Goal: Task Accomplishment & Management: Complete application form

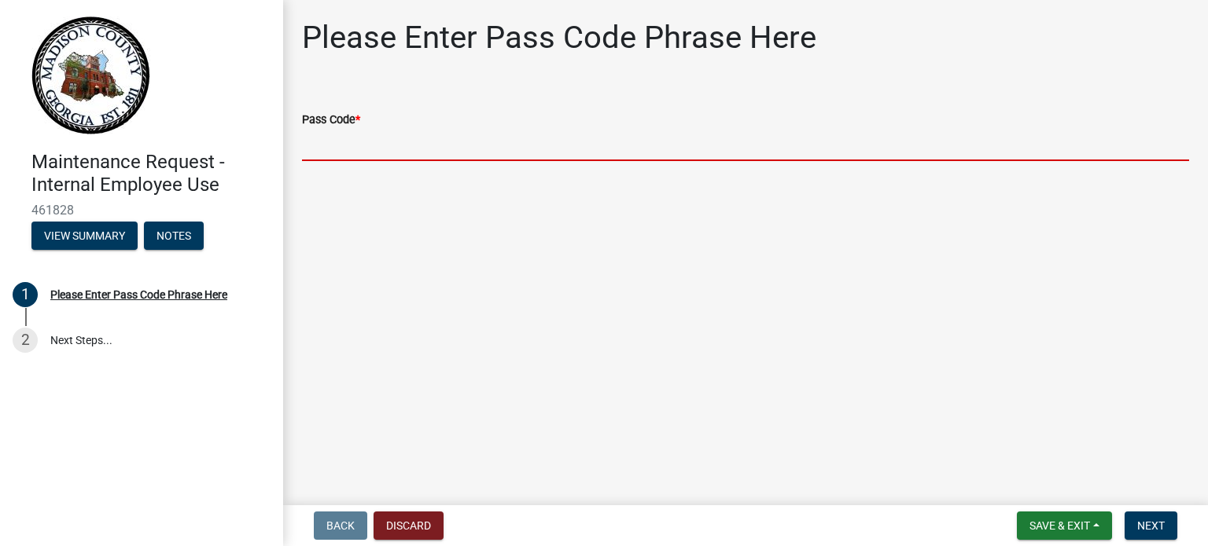
click at [320, 131] on input "Pass Code *" at bounding box center [745, 145] width 887 height 32
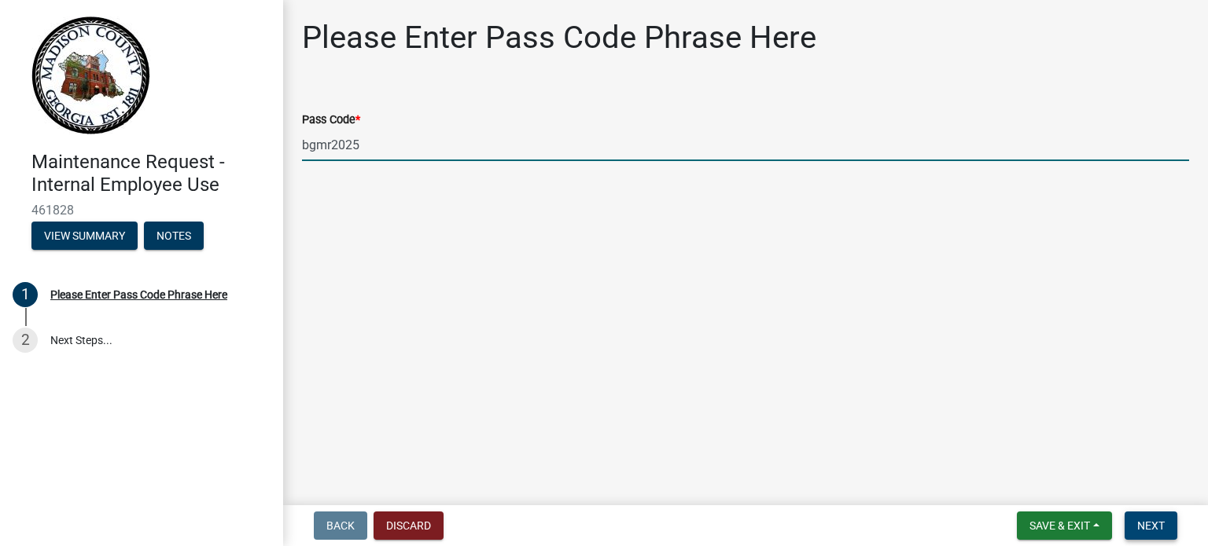
type input "bgmr2025"
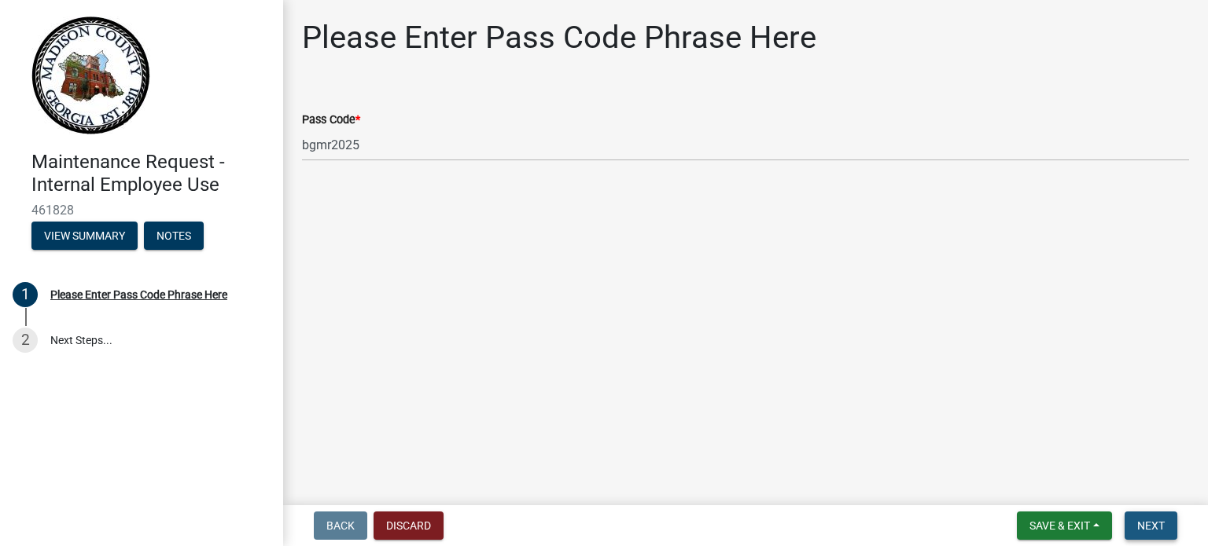
click at [1152, 522] on span "Next" at bounding box center [1151, 526] width 28 height 13
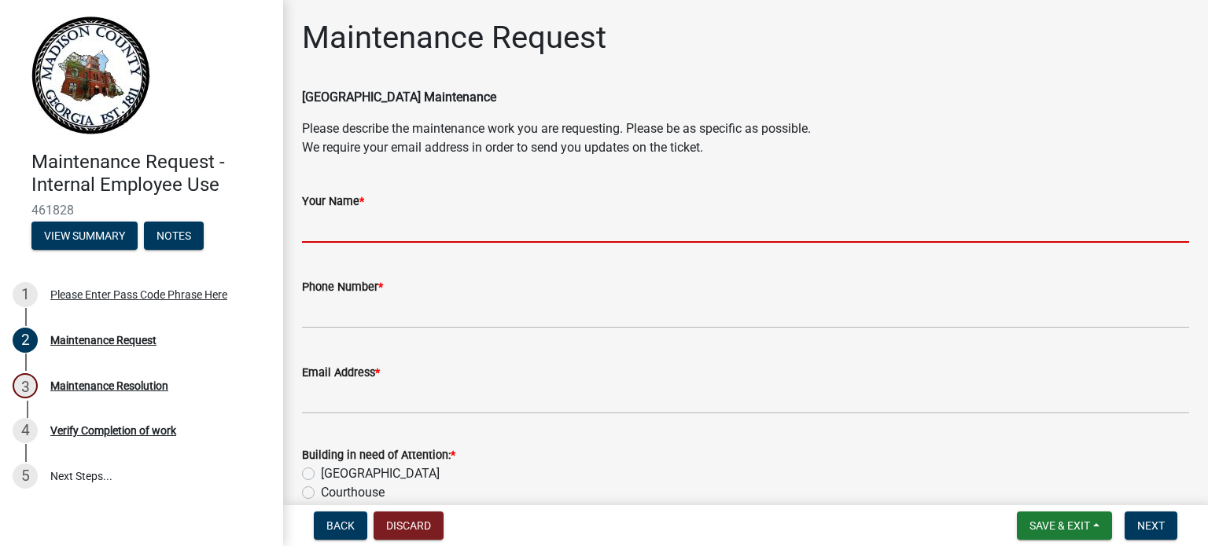
click at [331, 230] on input "Your Name *" at bounding box center [745, 227] width 887 height 32
type input "[PERSON_NAME]"
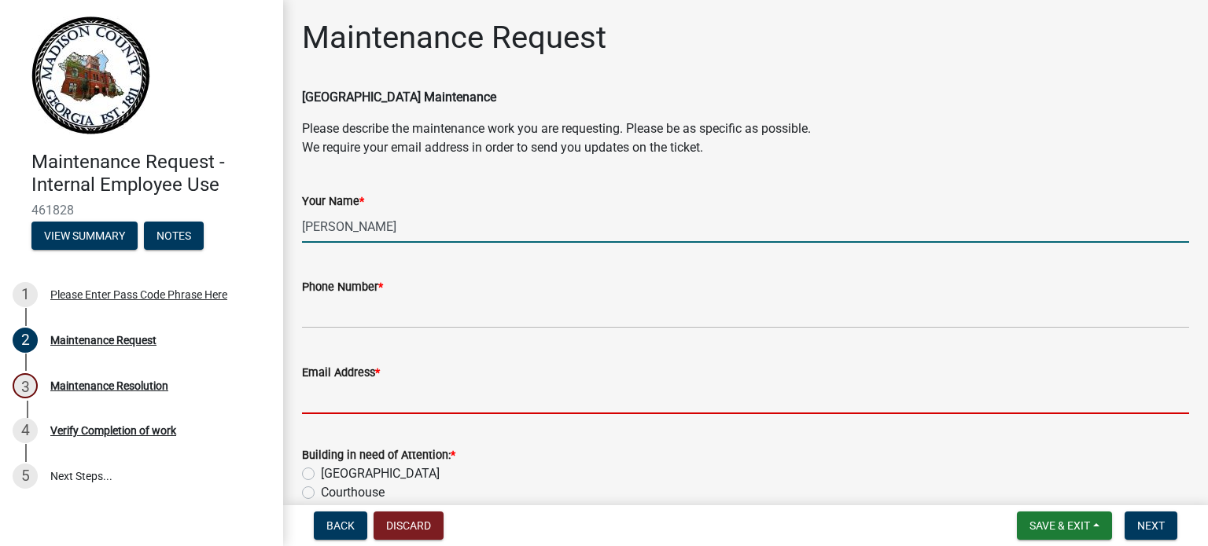
type input "[EMAIL_ADDRESS][DOMAIN_NAME]"
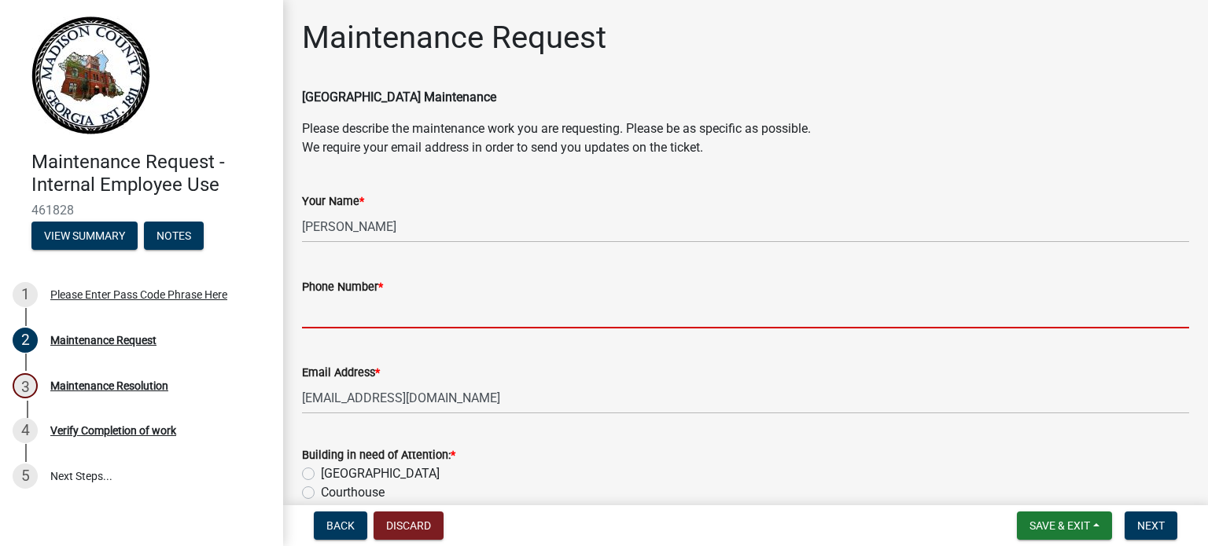
click at [360, 307] on input "Phone Number *" at bounding box center [745, 312] width 887 height 32
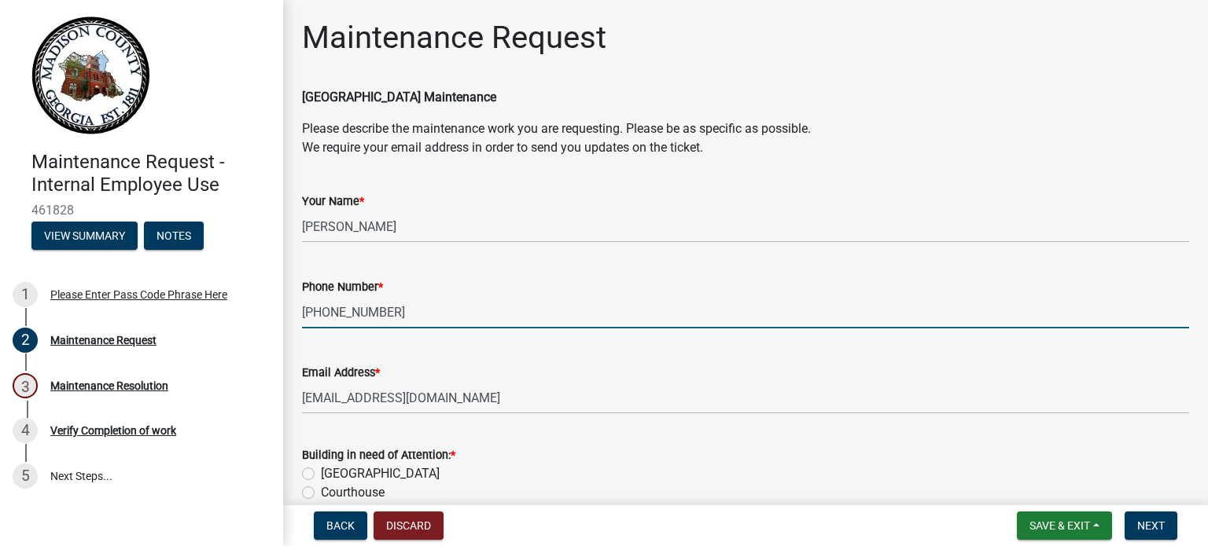
type input "[PHONE_NUMBER]"
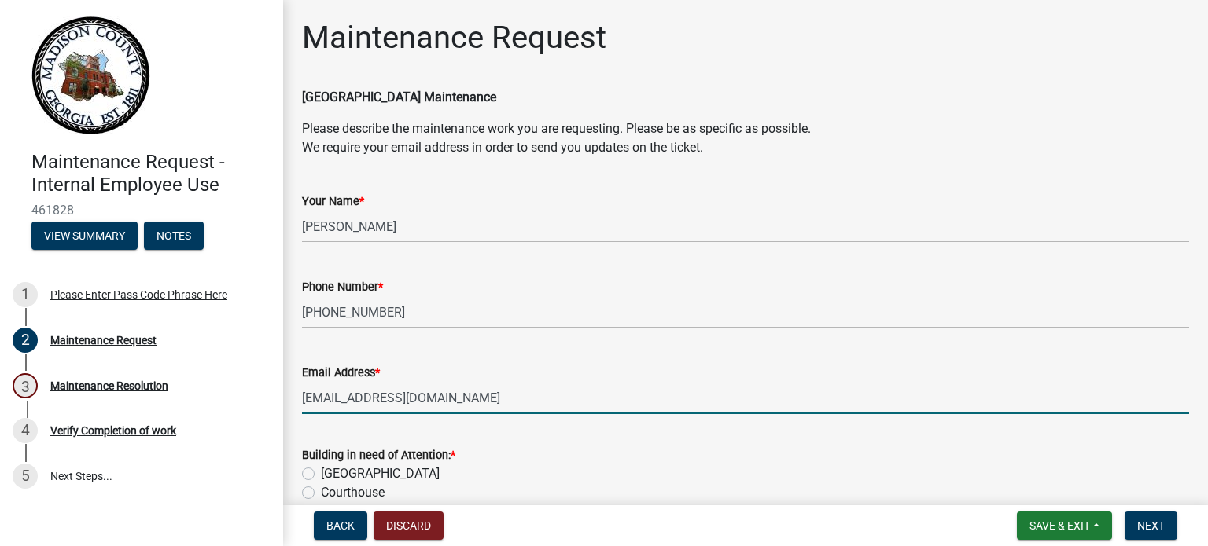
click at [442, 405] on input "[EMAIL_ADDRESS][DOMAIN_NAME]" at bounding box center [745, 398] width 887 height 32
type input "k"
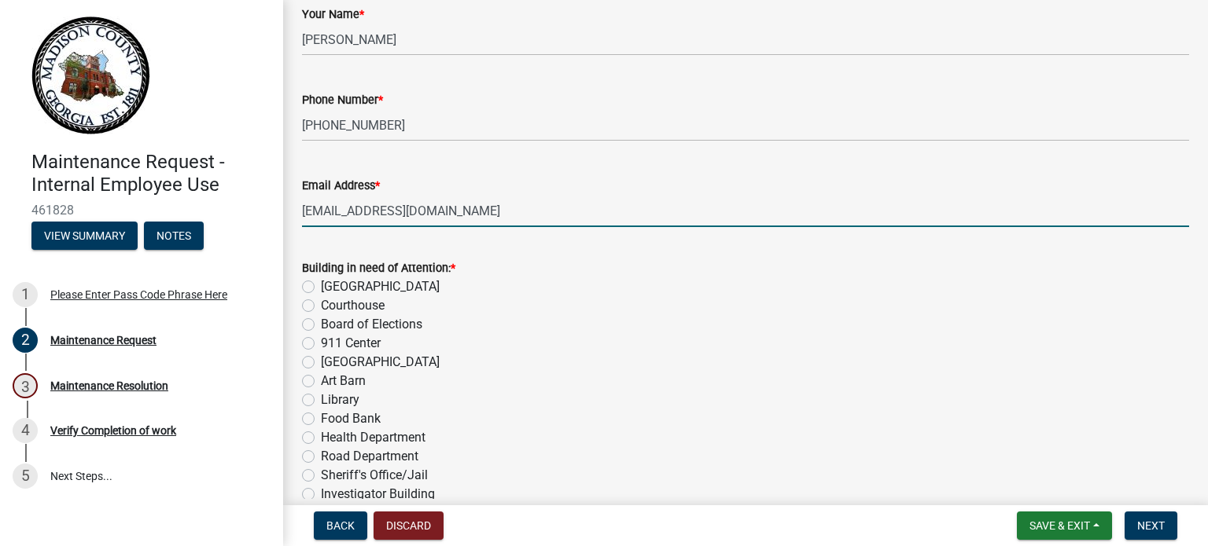
scroll to position [236, 0]
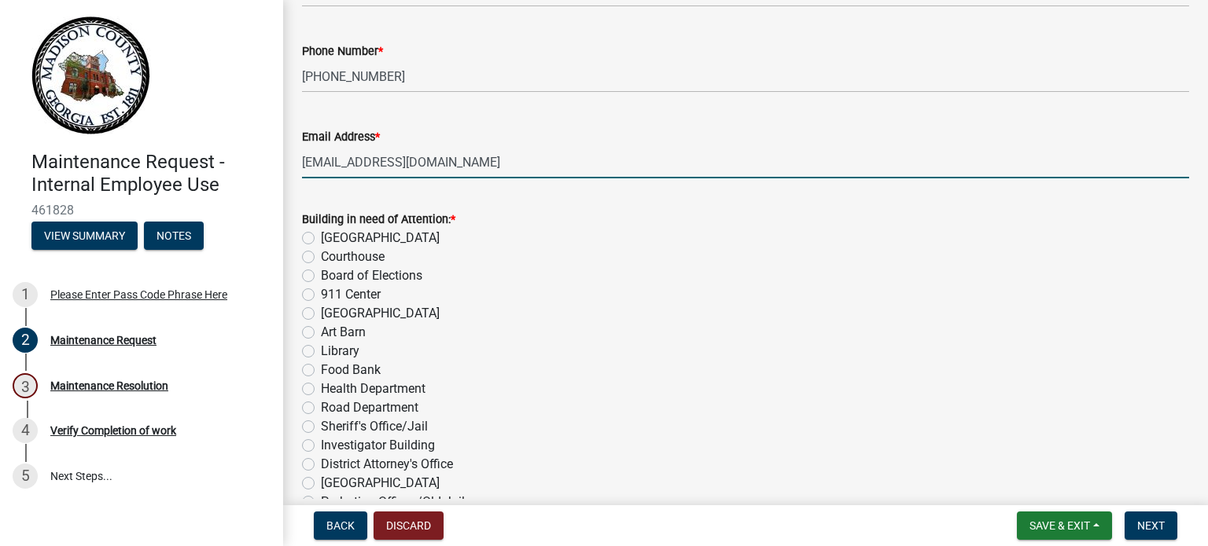
type input "[EMAIL_ADDRESS][DOMAIN_NAME]"
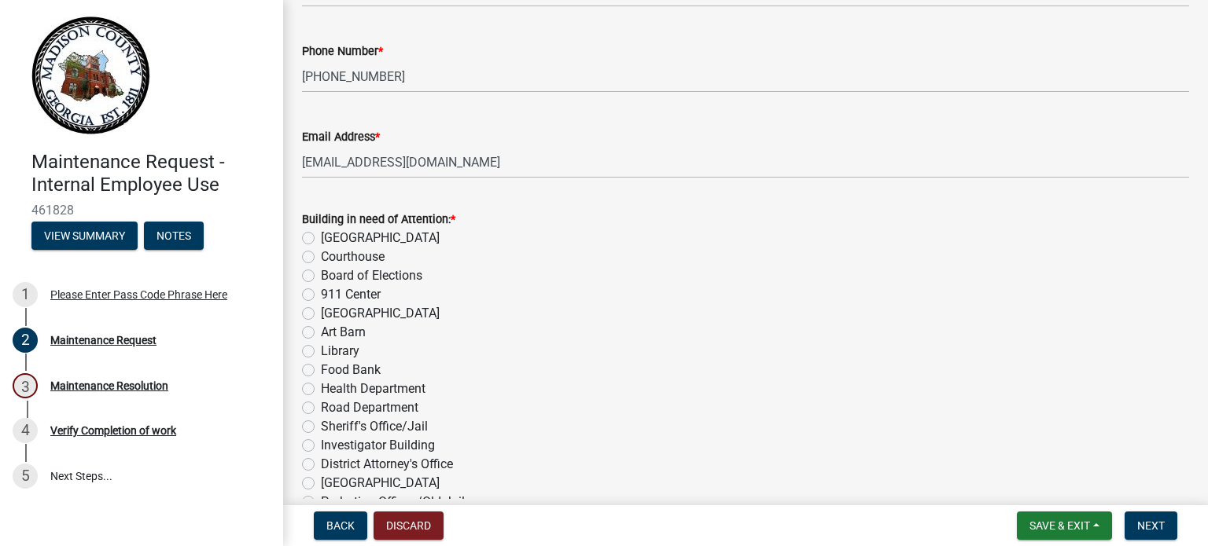
click at [321, 259] on label "Courthouse" at bounding box center [353, 257] width 64 height 19
click at [321, 258] on input "Courthouse" at bounding box center [326, 253] width 10 height 10
radio input "true"
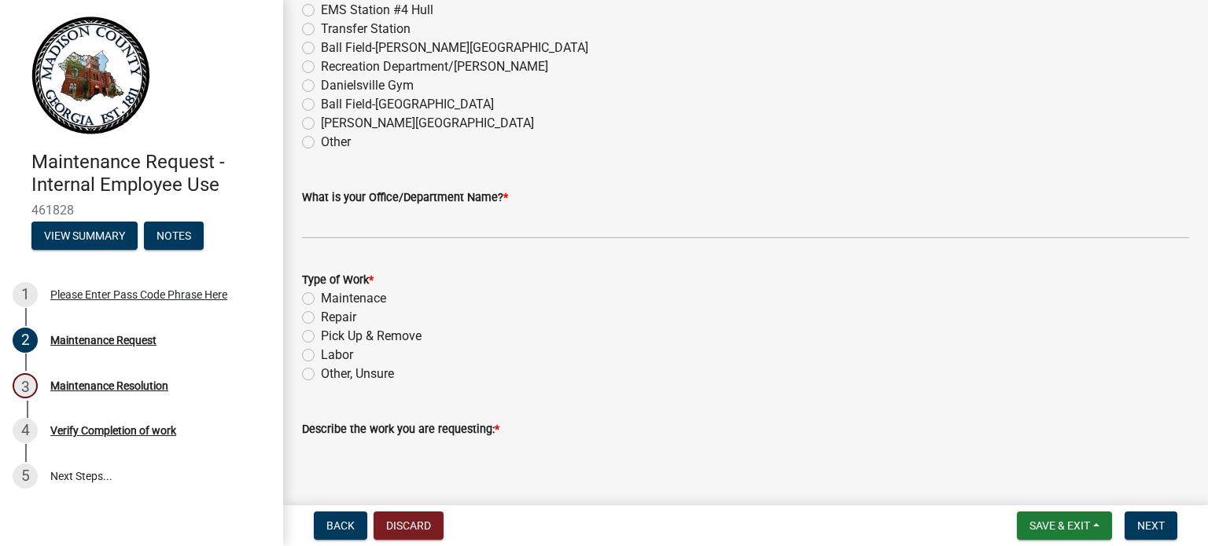
scroll to position [944, 0]
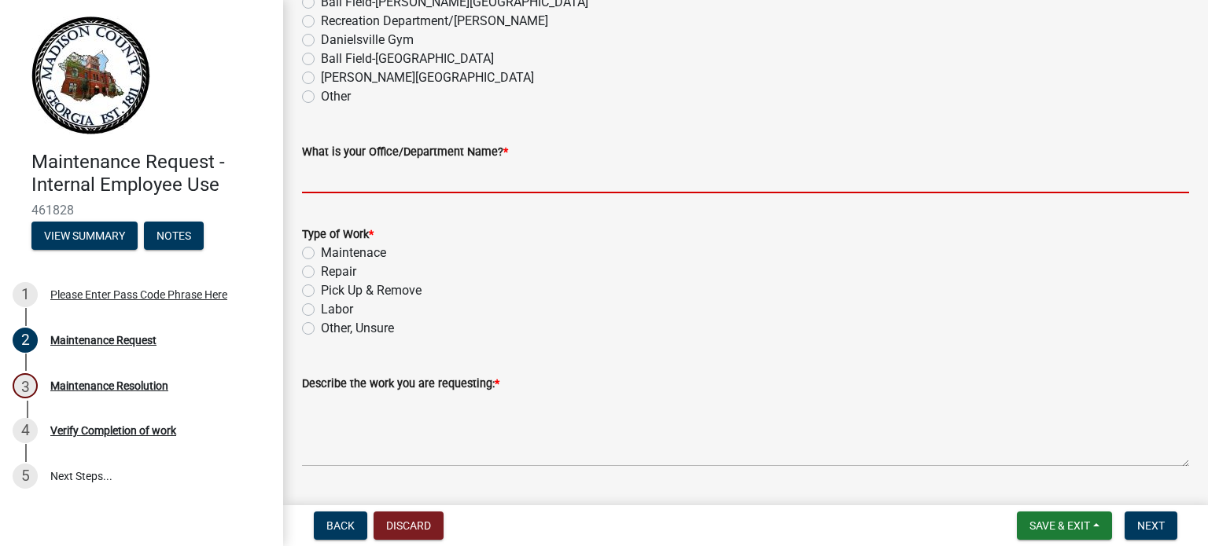
click at [319, 178] on input "What is your Office/Department Name? *" at bounding box center [745, 177] width 887 height 32
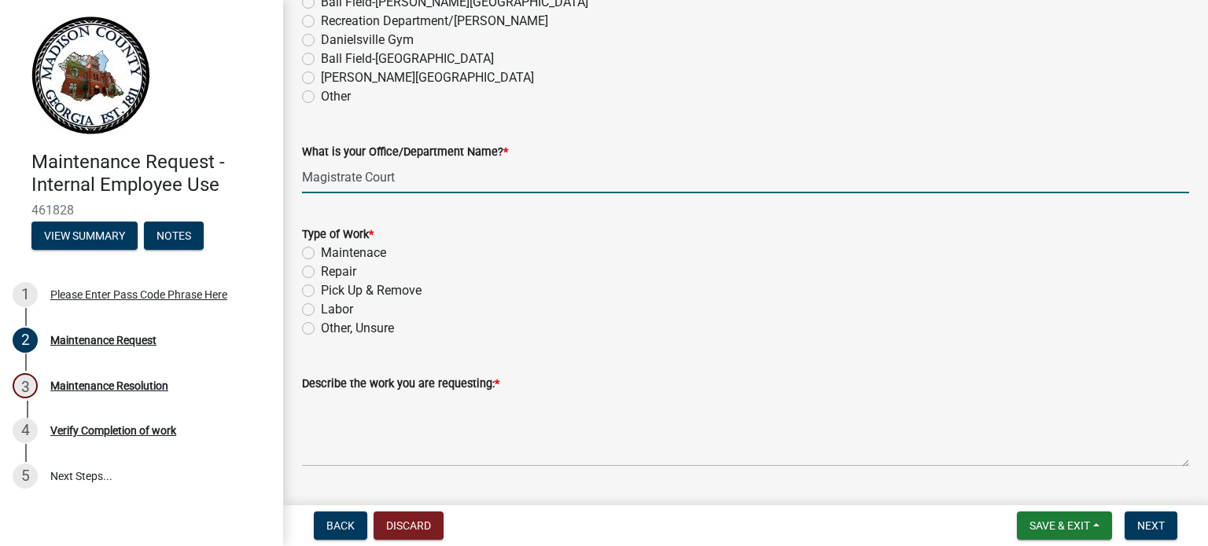
type input "Magistrate Court"
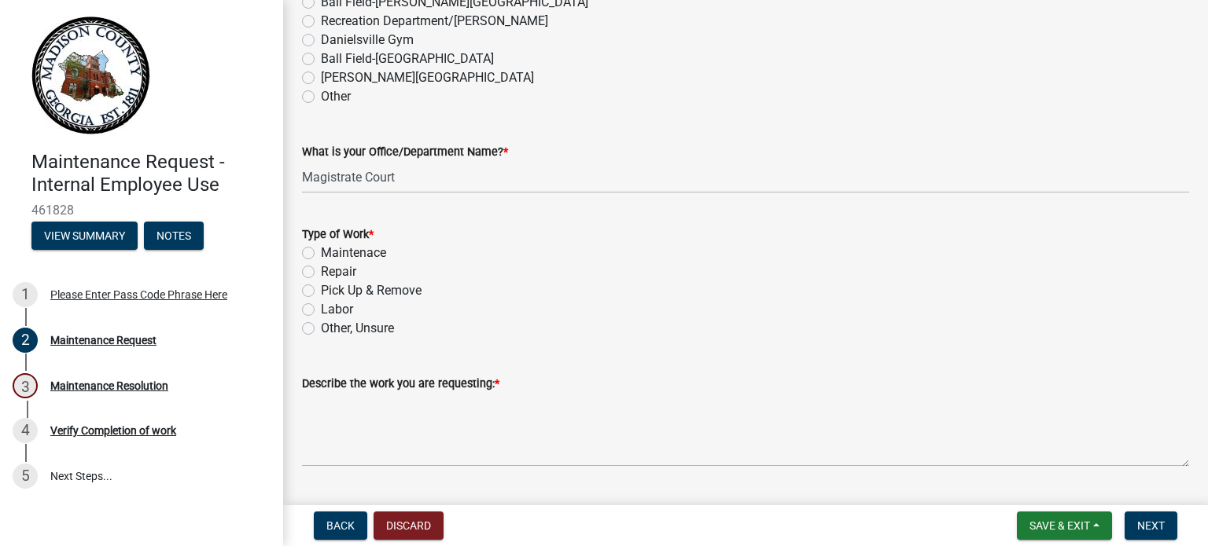
click at [321, 252] on label "Maintenace" at bounding box center [353, 253] width 65 height 19
click at [321, 252] on input "Maintenace" at bounding box center [326, 249] width 10 height 10
radio input "true"
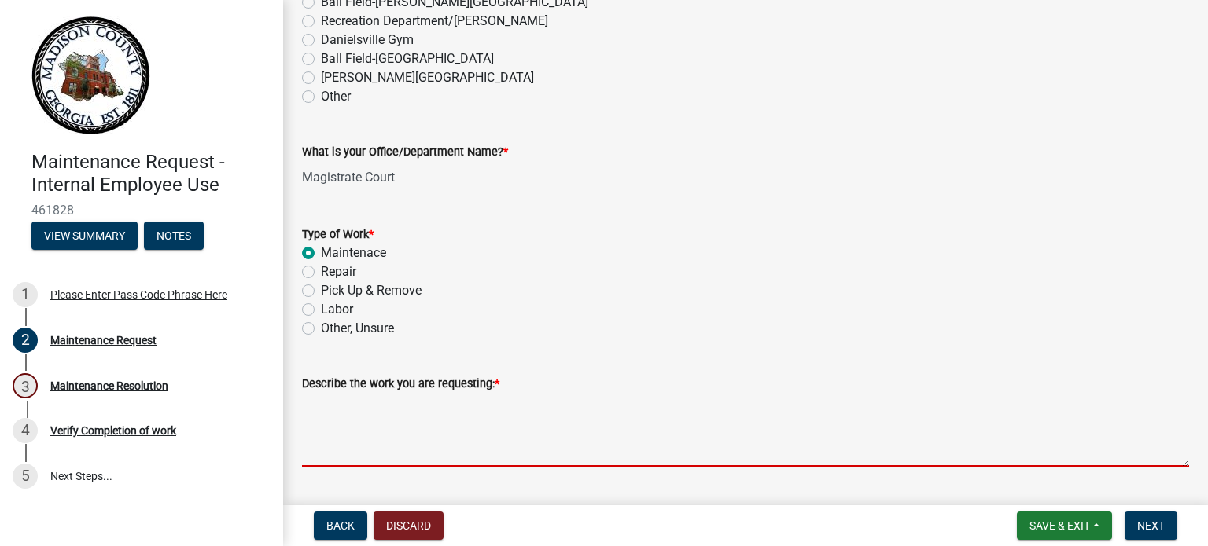
click at [339, 408] on textarea "Describe the work you are requesting: *" at bounding box center [745, 430] width 887 height 74
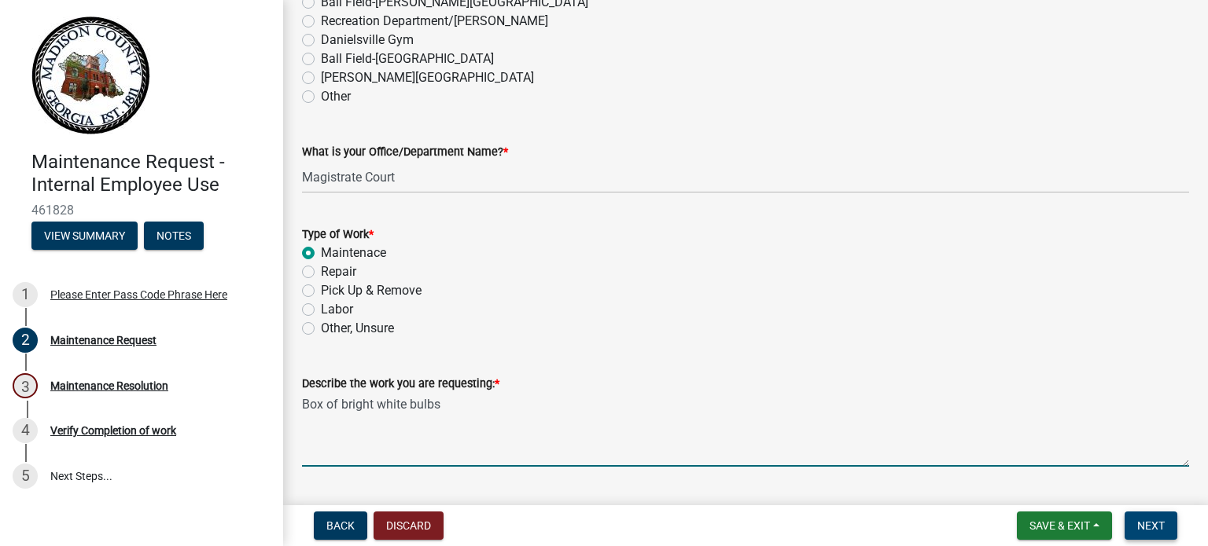
type textarea "Box of bright white bulbs"
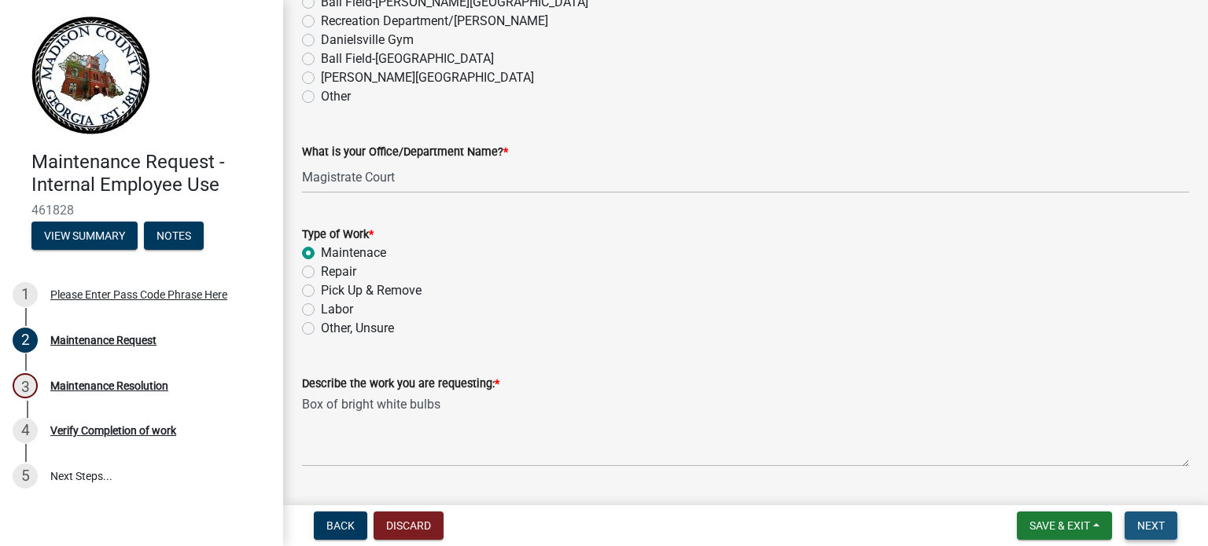
click at [1161, 525] on span "Next" at bounding box center [1151, 526] width 28 height 13
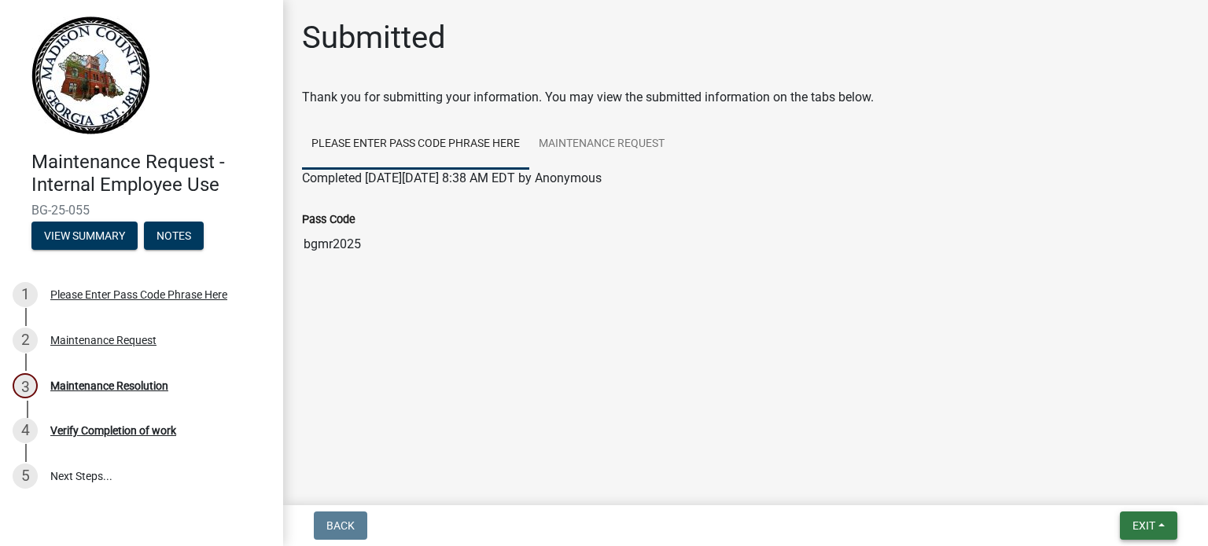
click at [1147, 523] on span "Exit" at bounding box center [1143, 526] width 23 height 13
click at [1093, 485] on button "Save & Exit" at bounding box center [1115, 485] width 126 height 38
